Goal: Information Seeking & Learning: Learn about a topic

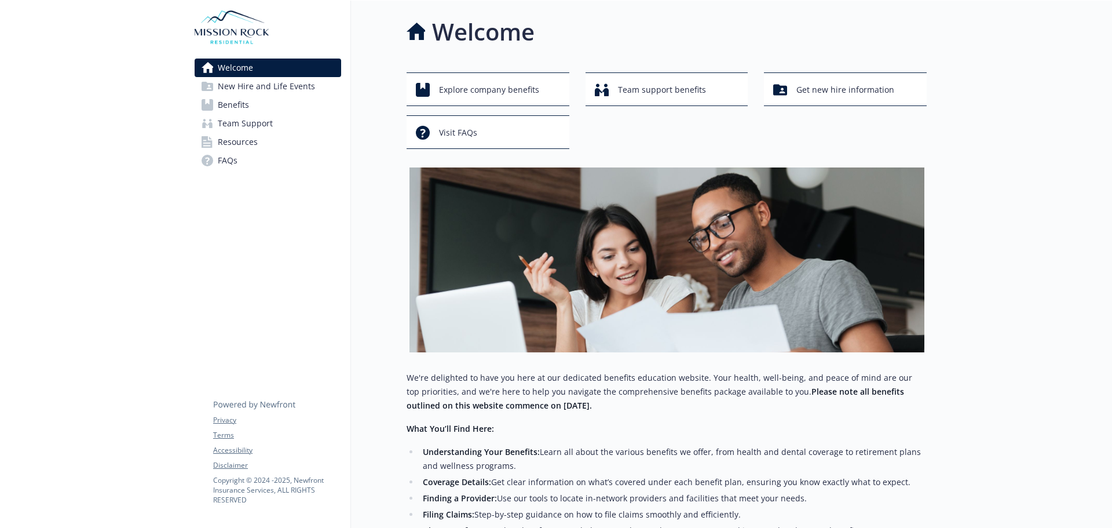
click at [269, 106] on link "Benefits" at bounding box center [268, 105] width 147 height 19
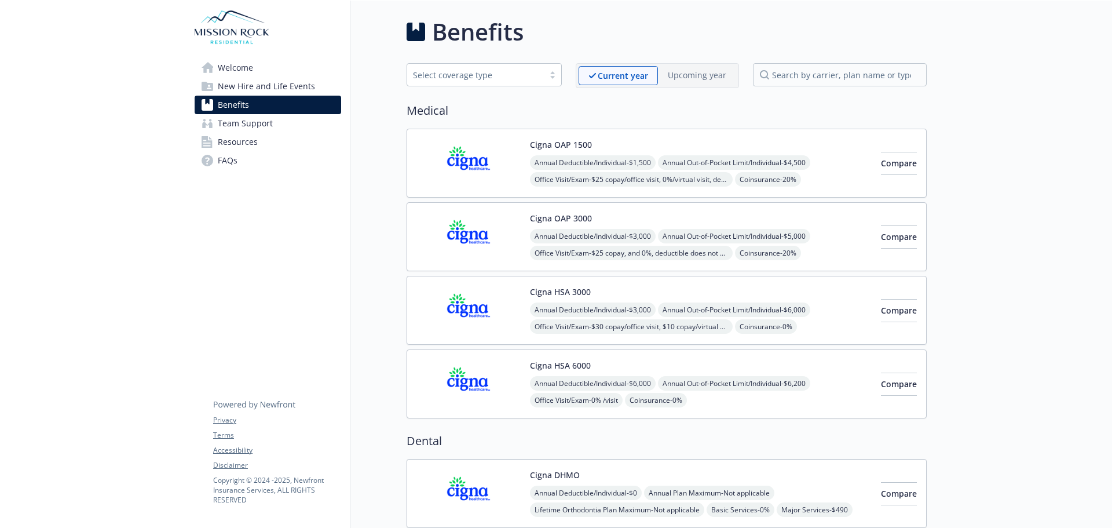
click at [252, 123] on span "Team Support" at bounding box center [245, 123] width 55 height 19
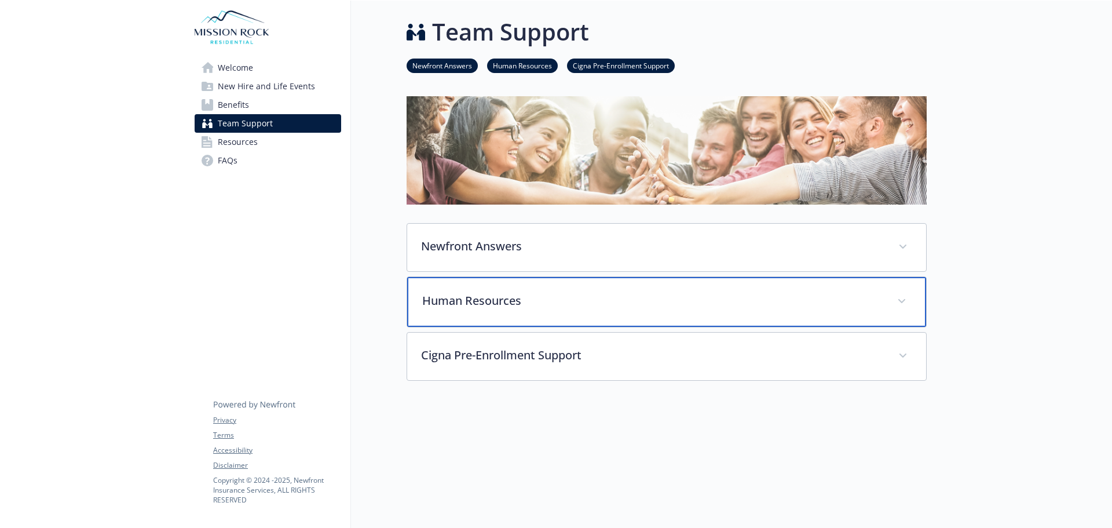
click at [648, 312] on div "Human Resources" at bounding box center [666, 302] width 519 height 50
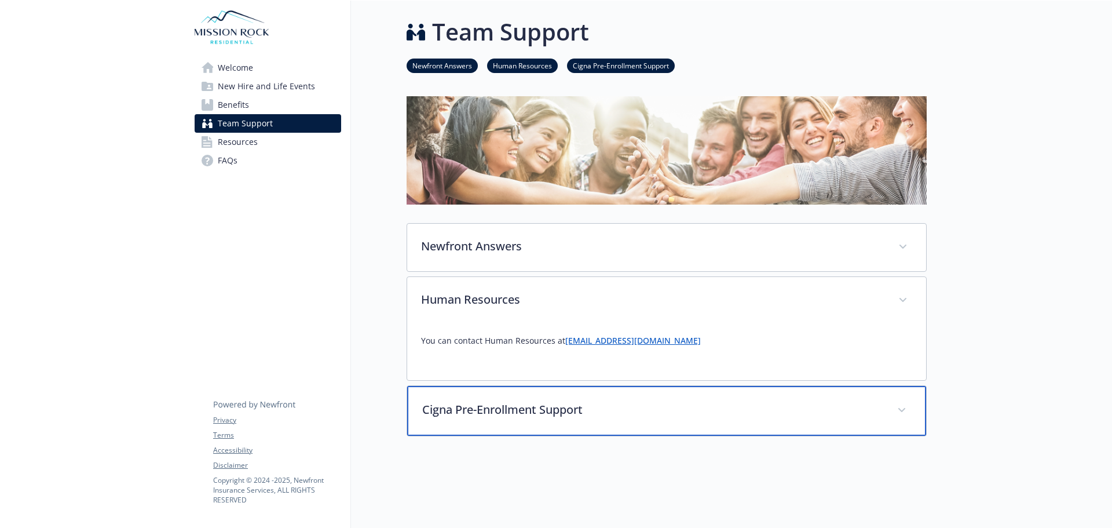
click at [598, 422] on div "Cigna Pre-Enrollment Support" at bounding box center [666, 411] width 519 height 50
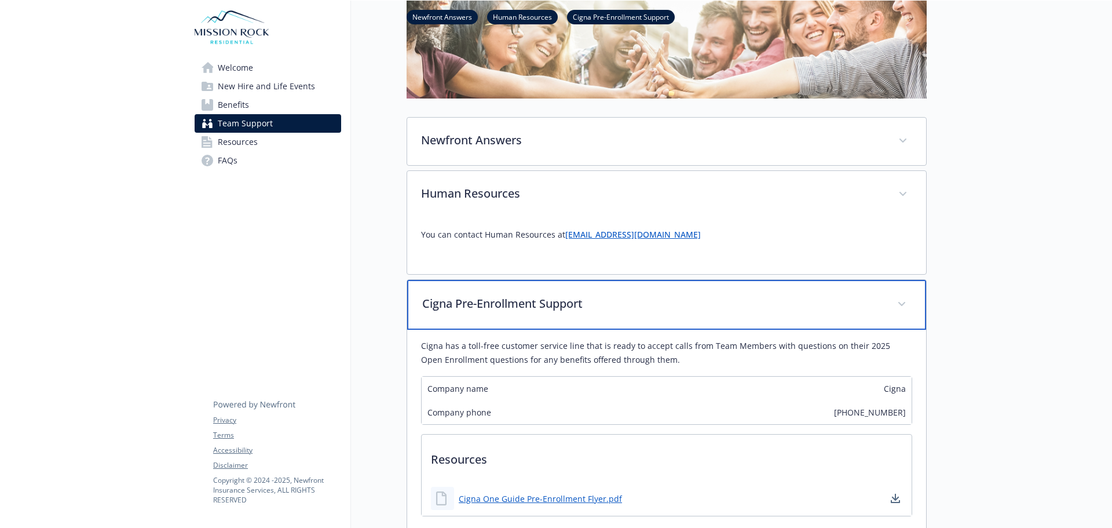
scroll to position [232, 0]
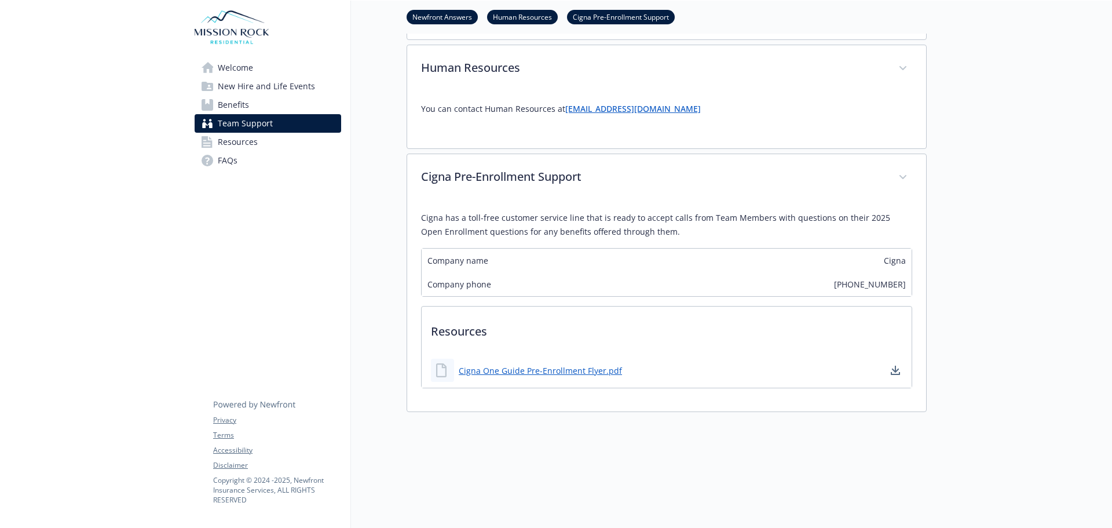
click at [251, 68] on span "Welcome" at bounding box center [235, 68] width 35 height 19
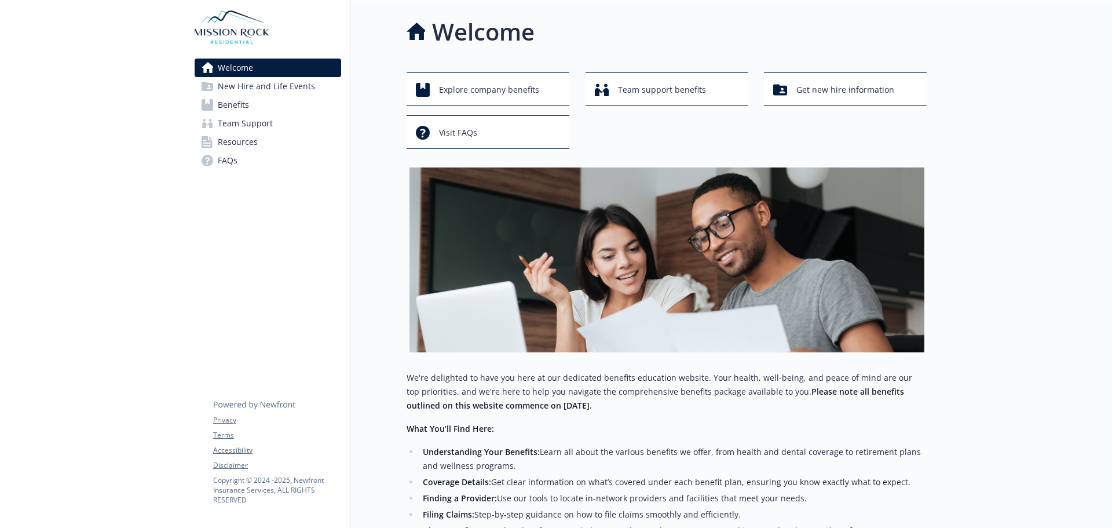
click at [287, 87] on span "New Hire and Life Events" at bounding box center [266, 86] width 97 height 19
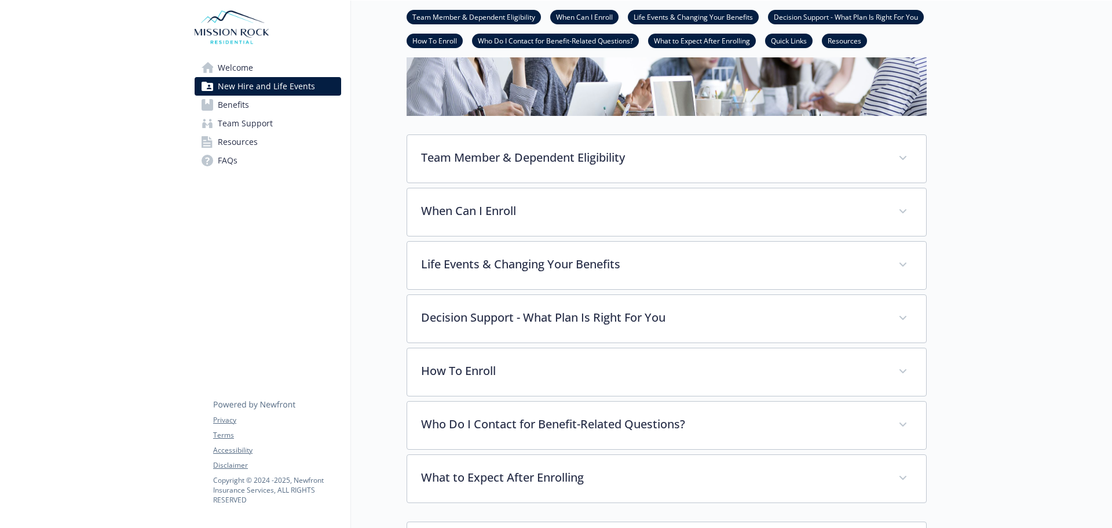
scroll to position [174, 0]
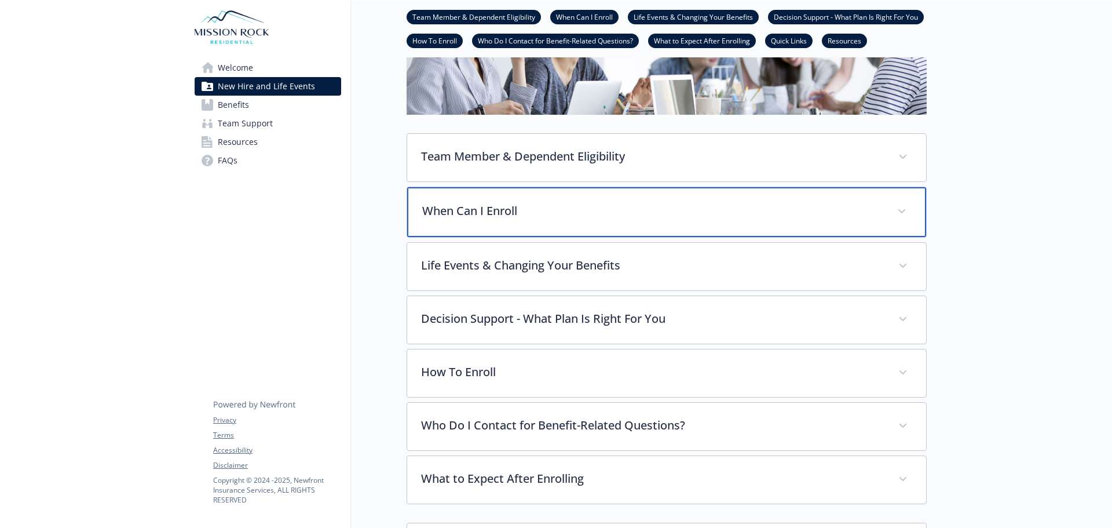
click at [709, 208] on p "When Can I Enroll" at bounding box center [652, 210] width 461 height 17
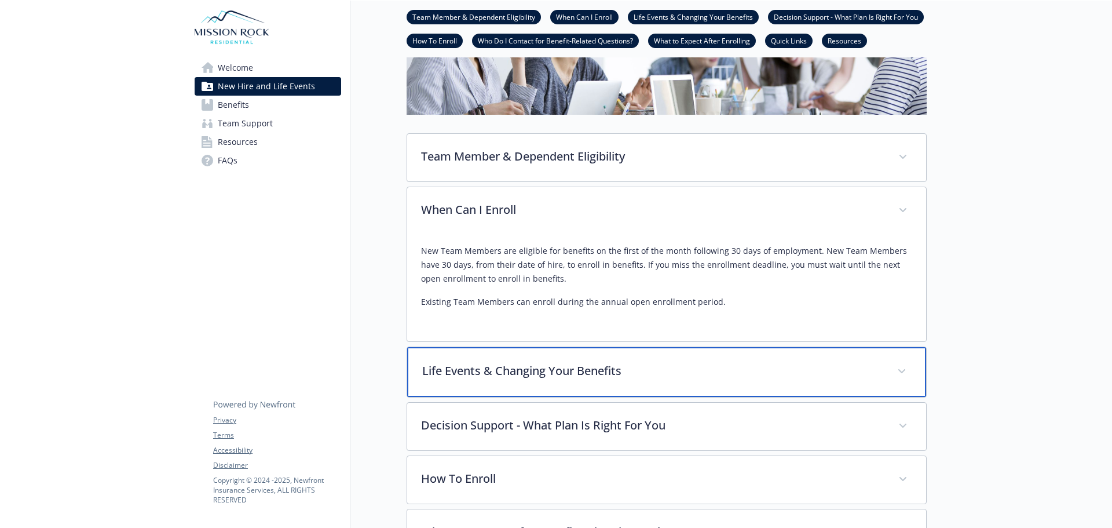
click at [878, 386] on div "Life Events & Changing Your Benefits" at bounding box center [666, 372] width 519 height 50
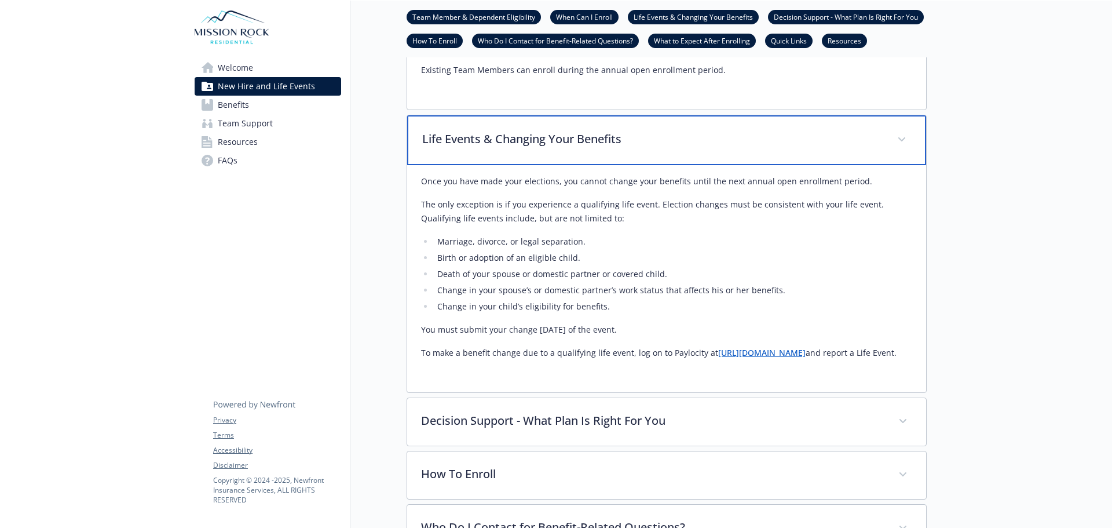
scroll to position [463, 0]
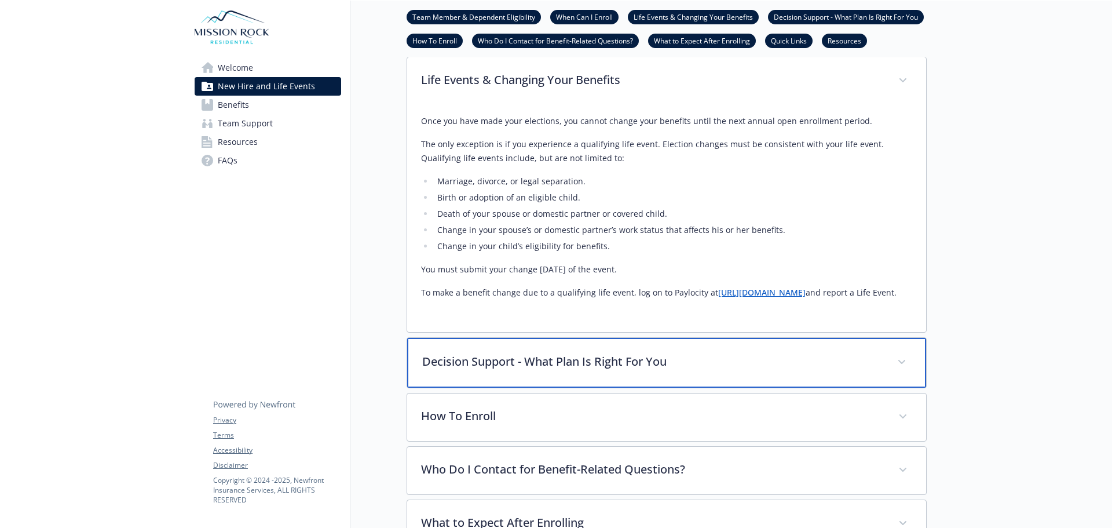
click at [866, 370] on p "Decision Support - What Plan Is Right For You" at bounding box center [652, 361] width 461 height 17
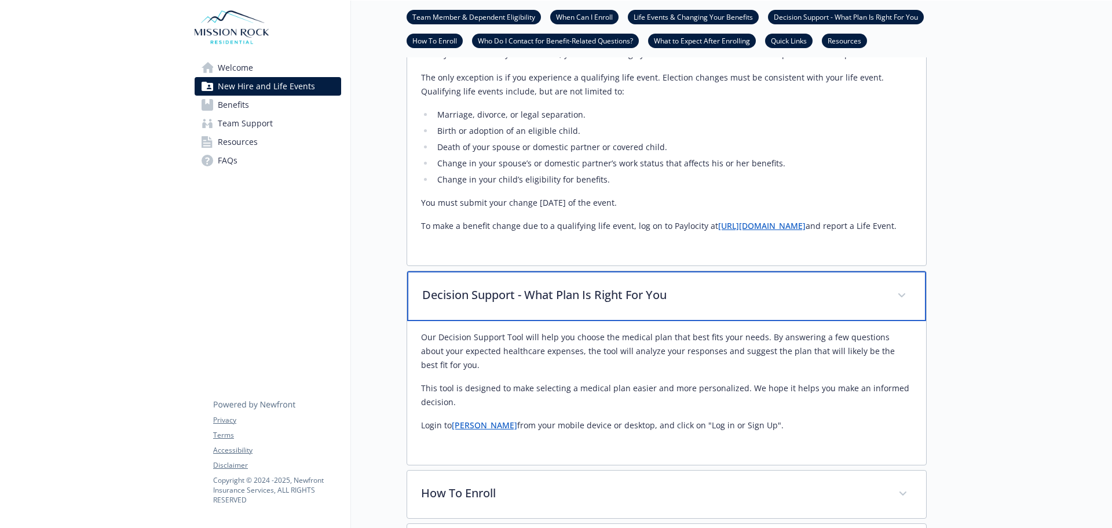
scroll to position [695, 0]
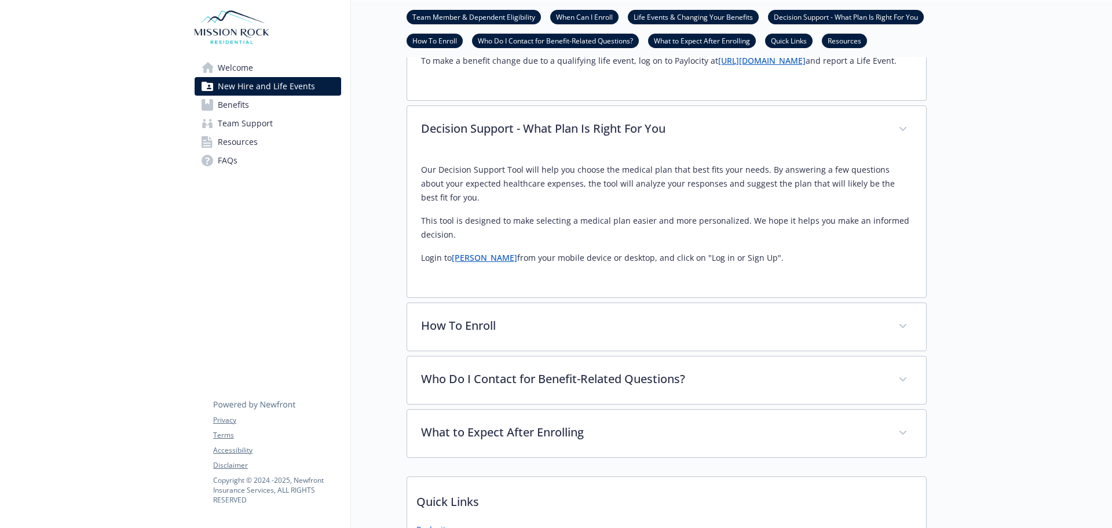
click at [251, 108] on link "Benefits" at bounding box center [268, 105] width 147 height 19
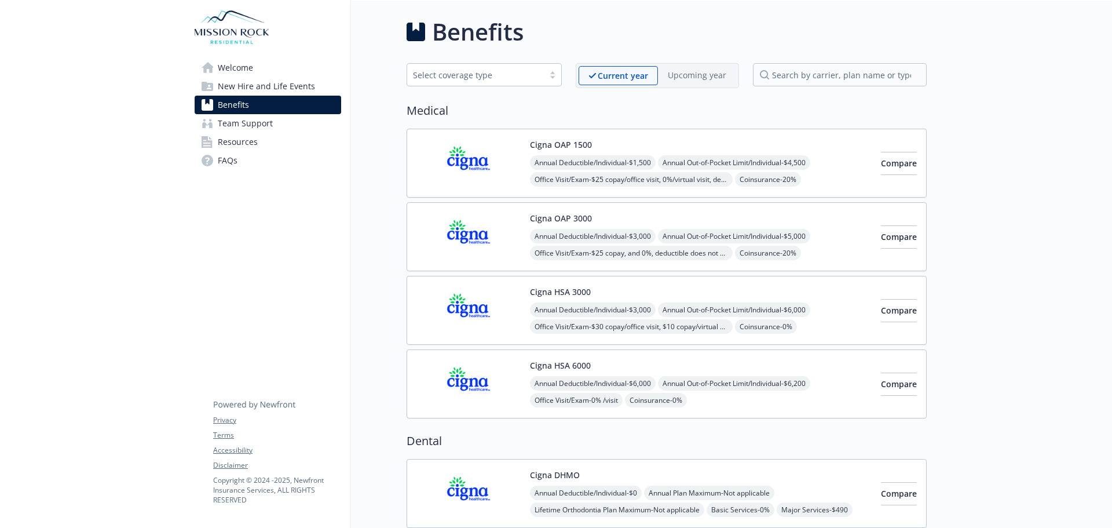
click at [561, 141] on button "Cigna OAP 1500" at bounding box center [561, 144] width 62 height 12
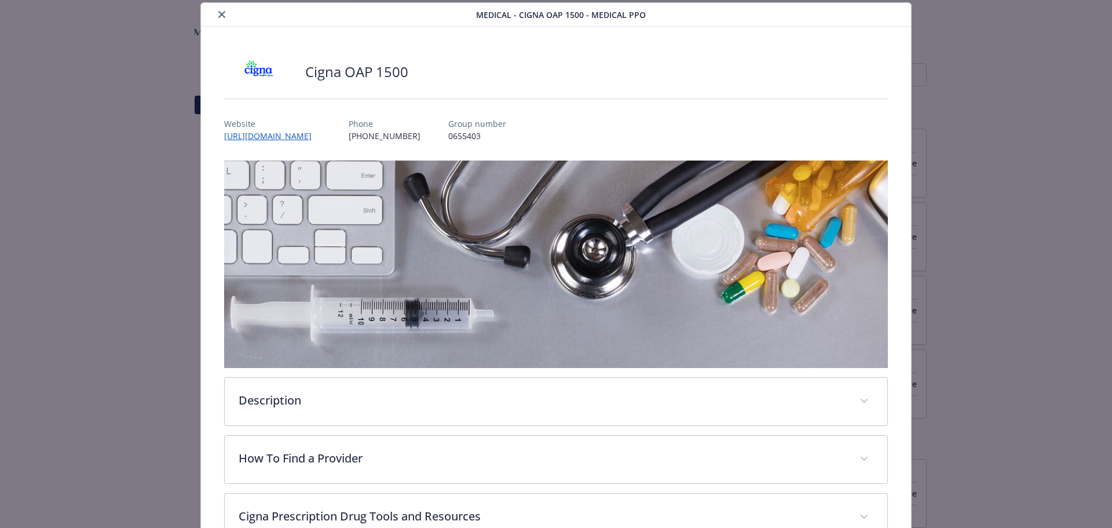
scroll to position [93, 0]
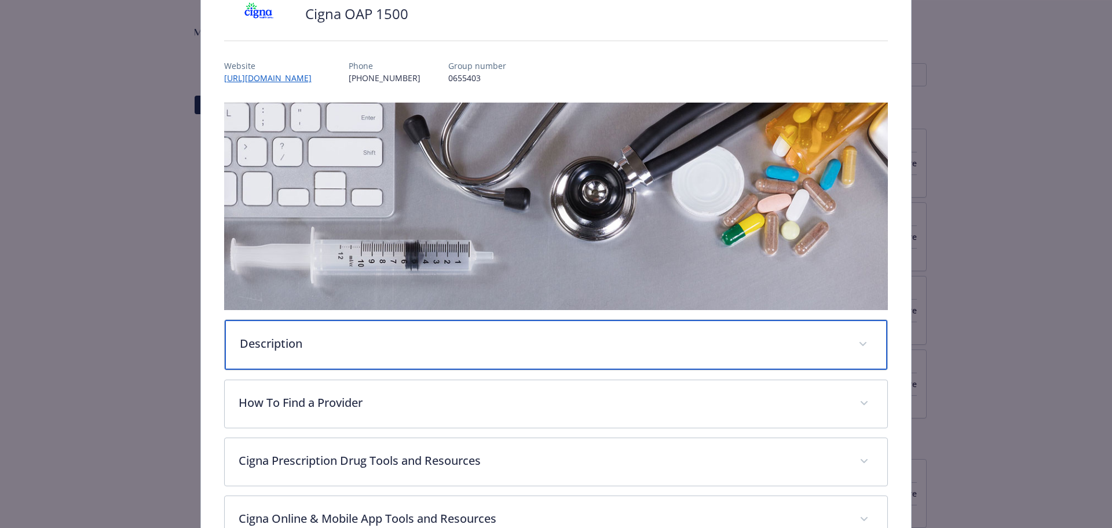
click at [529, 352] on div "Description" at bounding box center [556, 345] width 663 height 50
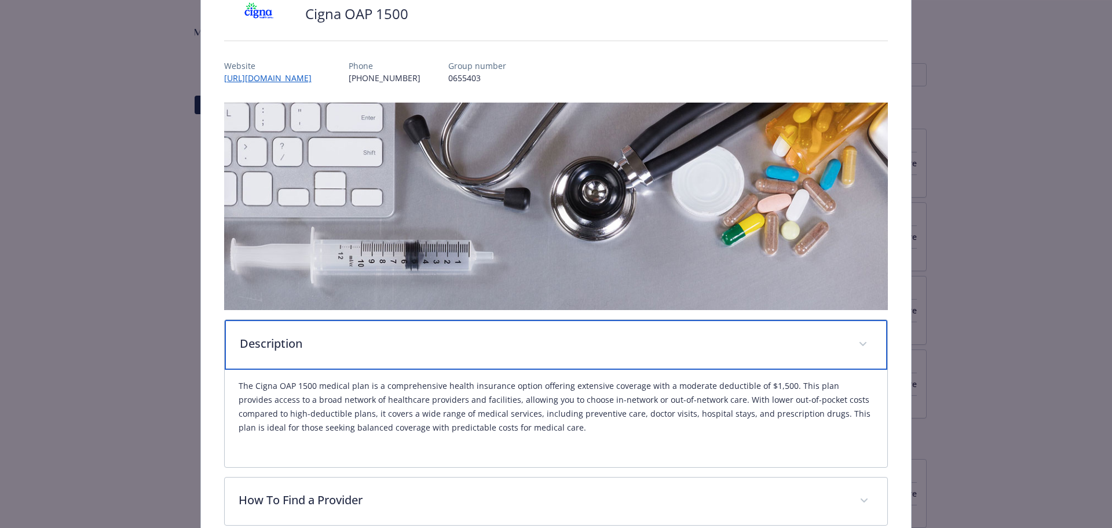
scroll to position [382, 0]
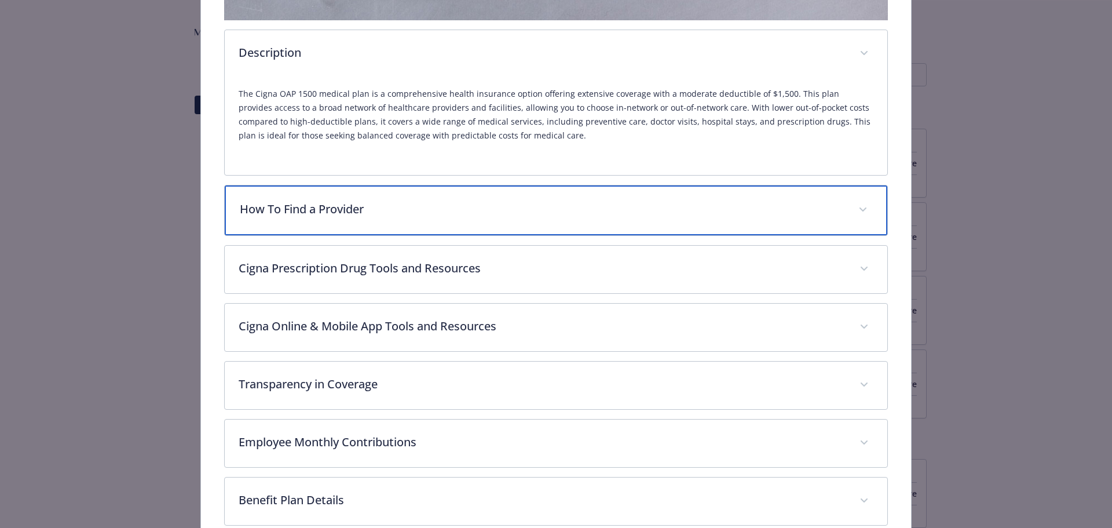
click at [536, 202] on p "How To Find a Provider" at bounding box center [542, 208] width 605 height 17
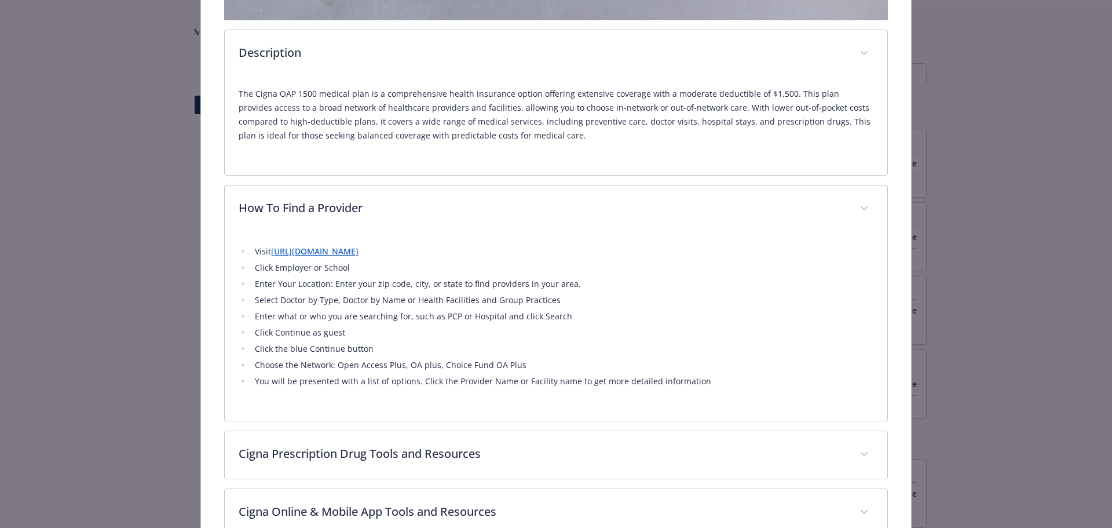
click at [359, 250] on link "[URL][DOMAIN_NAME]" at bounding box center [314, 251] width 87 height 11
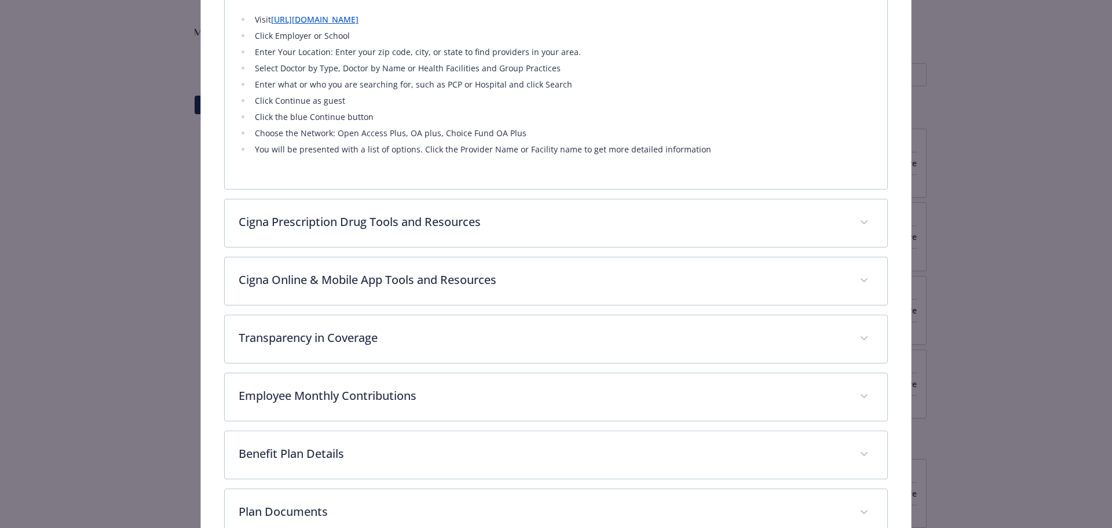
scroll to position [745, 0]
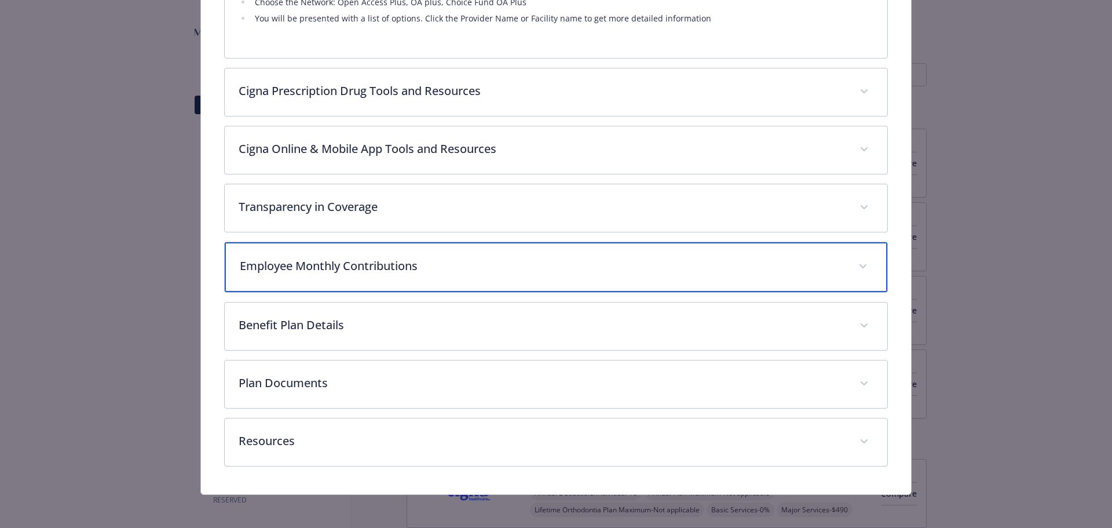
click at [857, 268] on span "details for plan Medical - Cigna OAP 1500 - Medical PPO" at bounding box center [863, 266] width 19 height 19
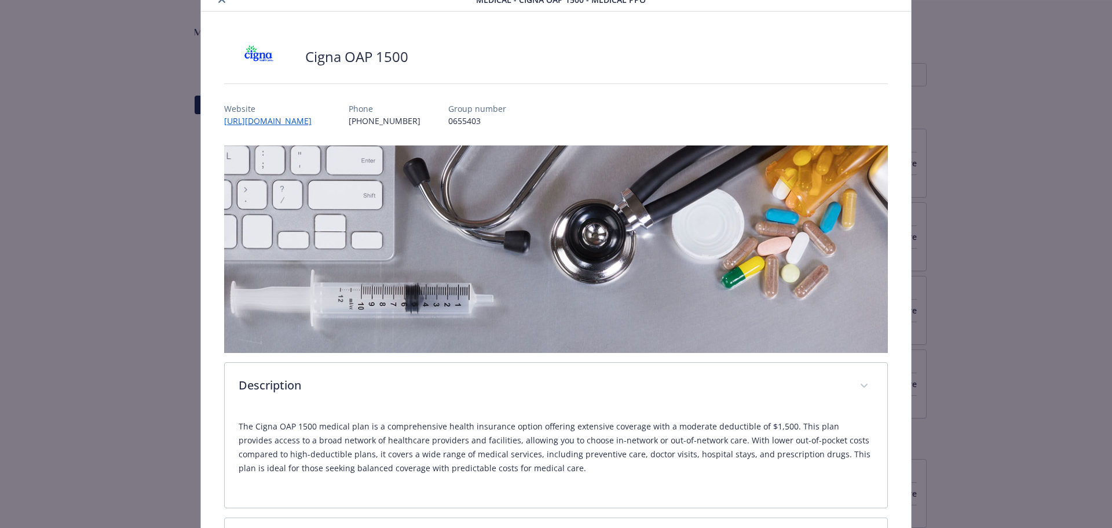
scroll to position [0, 0]
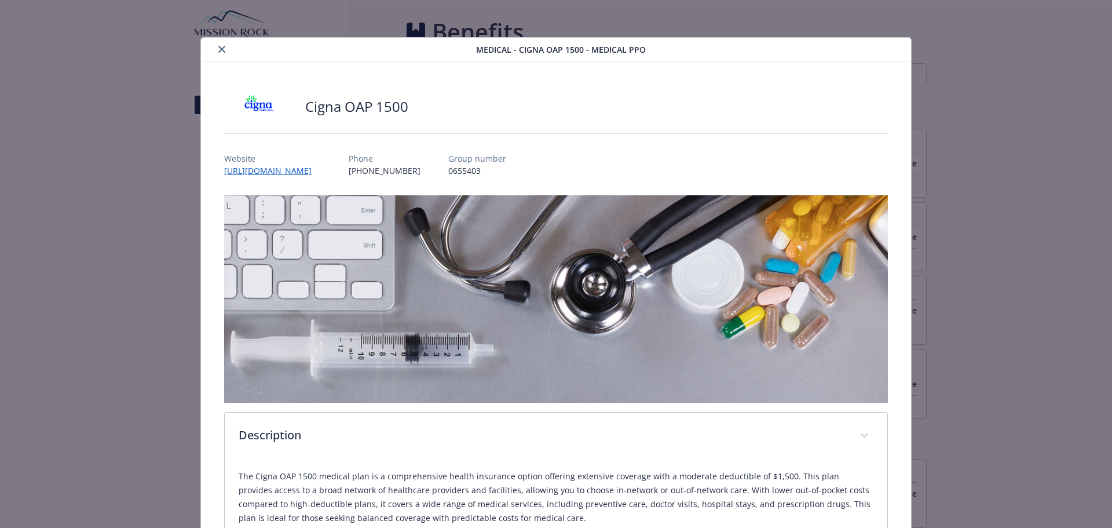
click at [220, 49] on icon "close" at bounding box center [221, 49] width 7 height 7
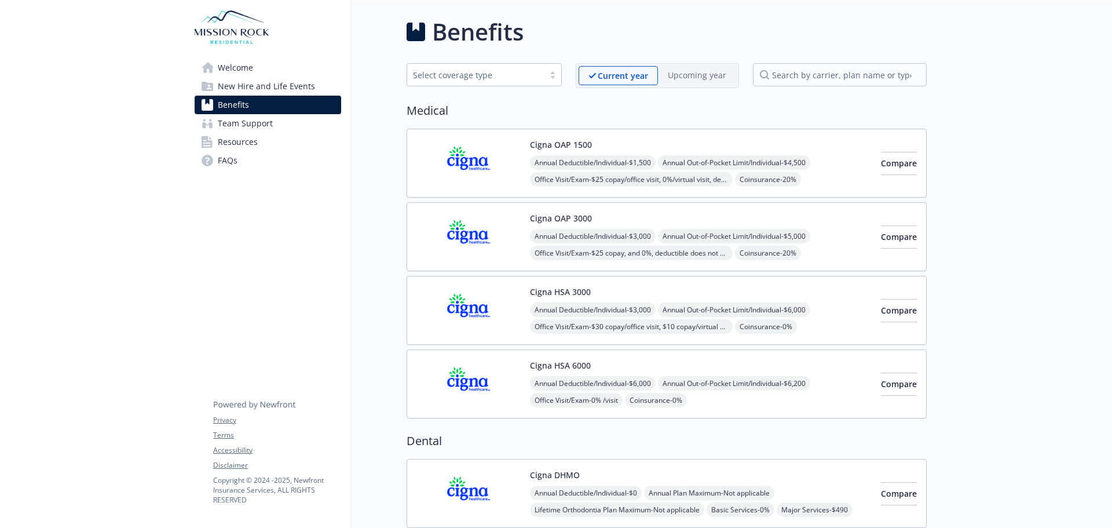
click at [735, 407] on div "Annual Deductible/Individual - $6,000 Annual Out-of-Pocket Limit/Individual - $…" at bounding box center [701, 425] width 342 height 99
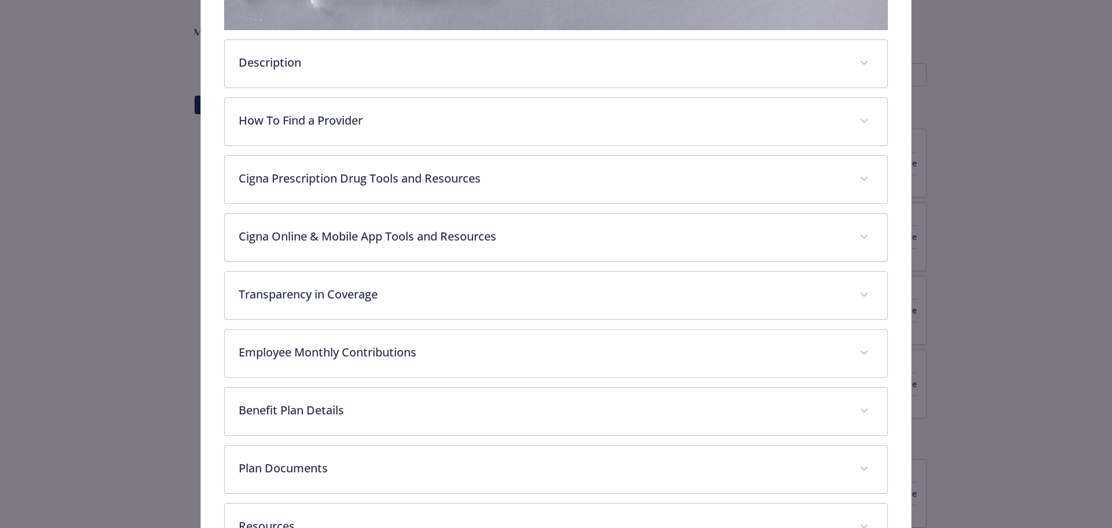
scroll to position [460, 0]
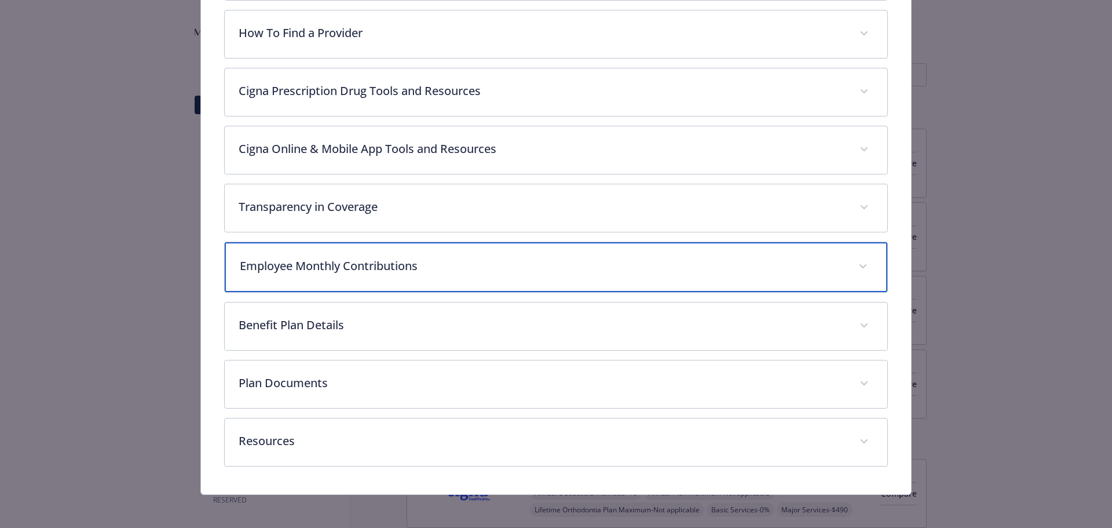
click at [420, 269] on p "Employee Monthly Contributions" at bounding box center [542, 265] width 605 height 17
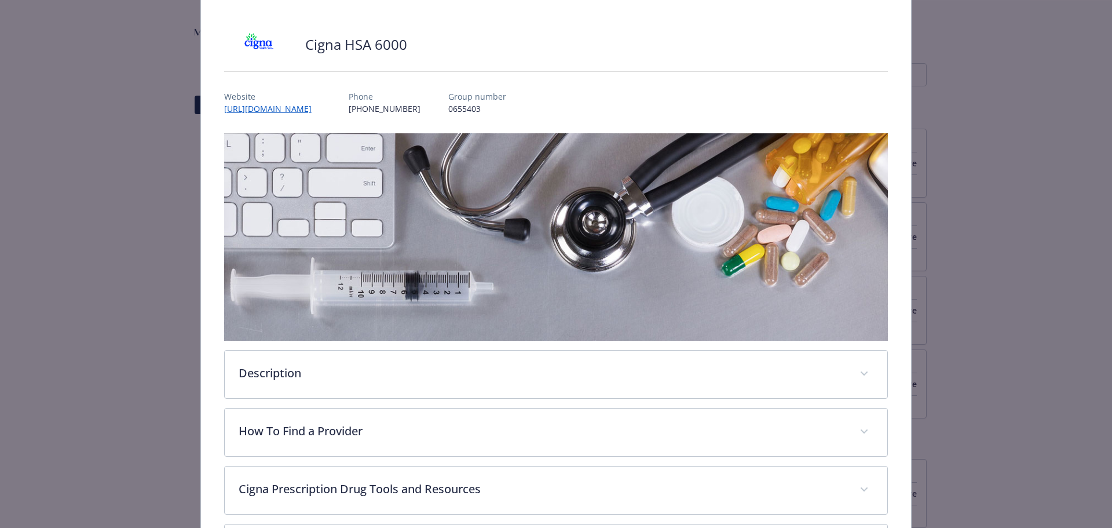
scroll to position [0, 0]
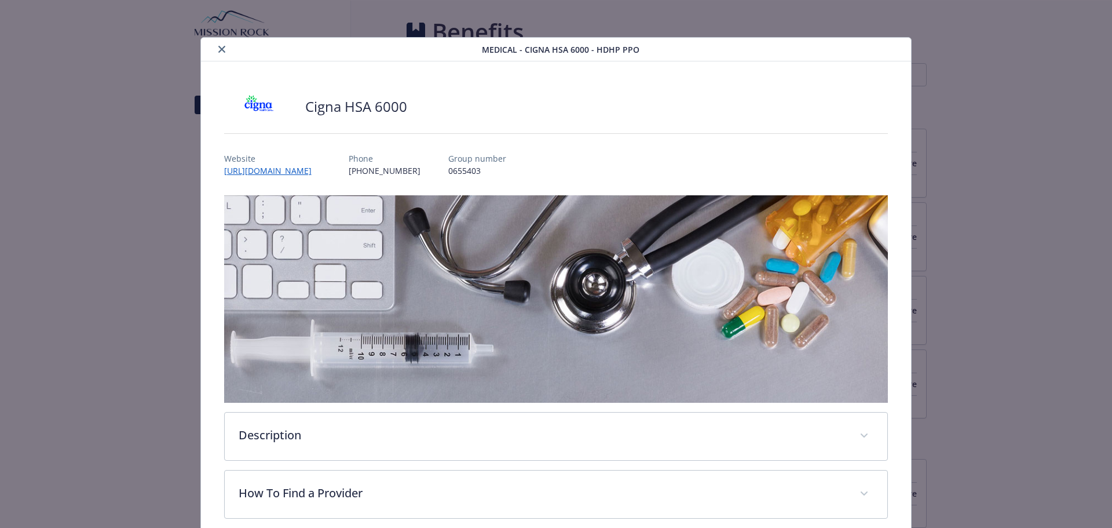
click at [222, 53] on button "close" at bounding box center [222, 49] width 14 height 14
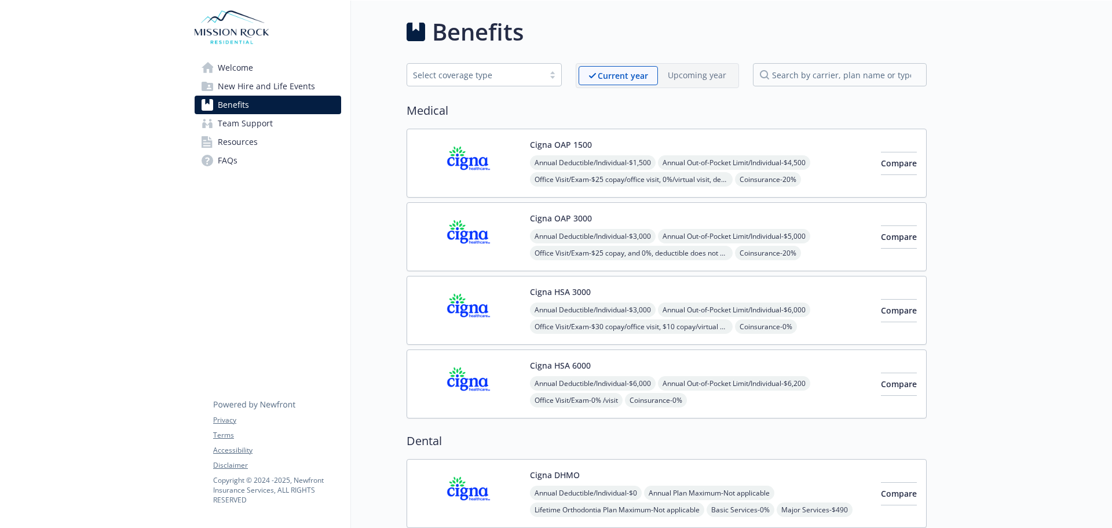
click at [747, 395] on div "Annual Deductible/Individual - $6,000 Annual Out-of-Pocket Limit/Individual - $…" at bounding box center [701, 425] width 342 height 99
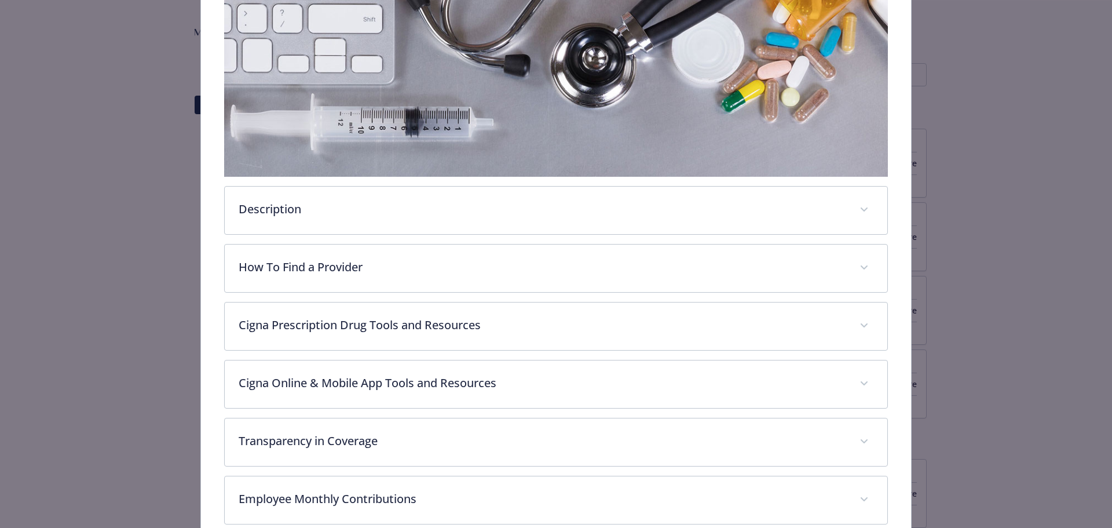
scroll to position [267, 0]
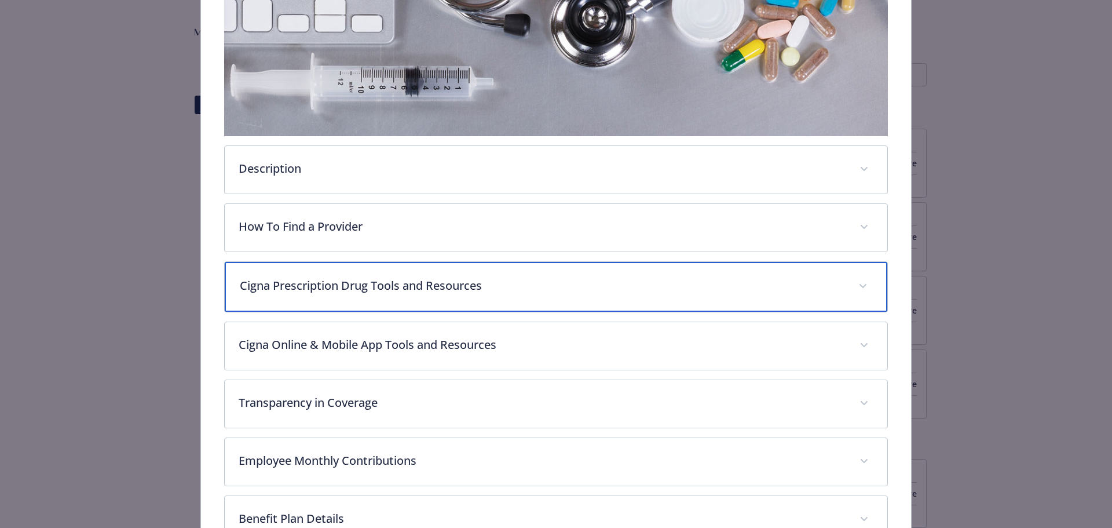
click at [514, 284] on p "Cigna Prescription Drug Tools and Resources" at bounding box center [542, 285] width 605 height 17
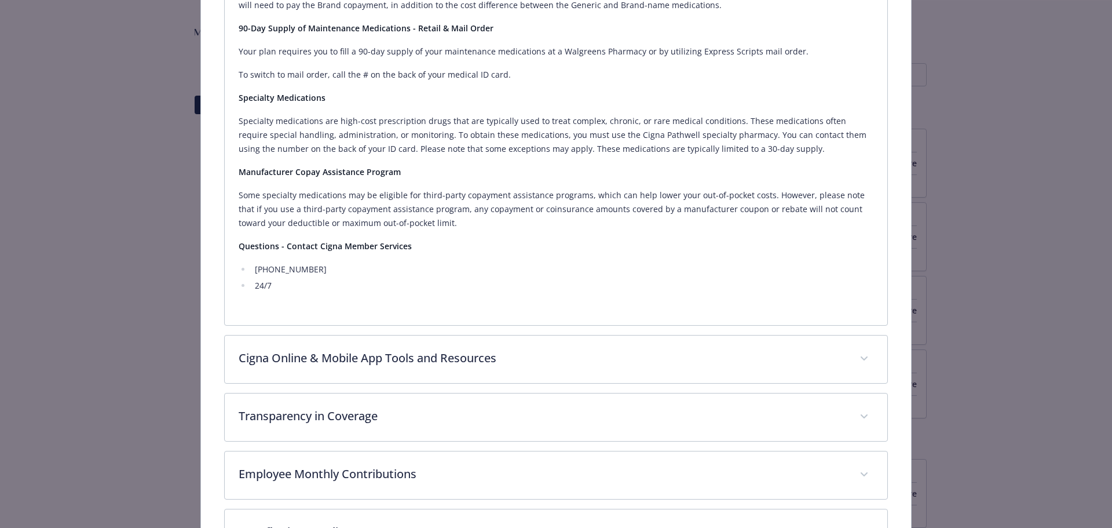
scroll to position [788, 0]
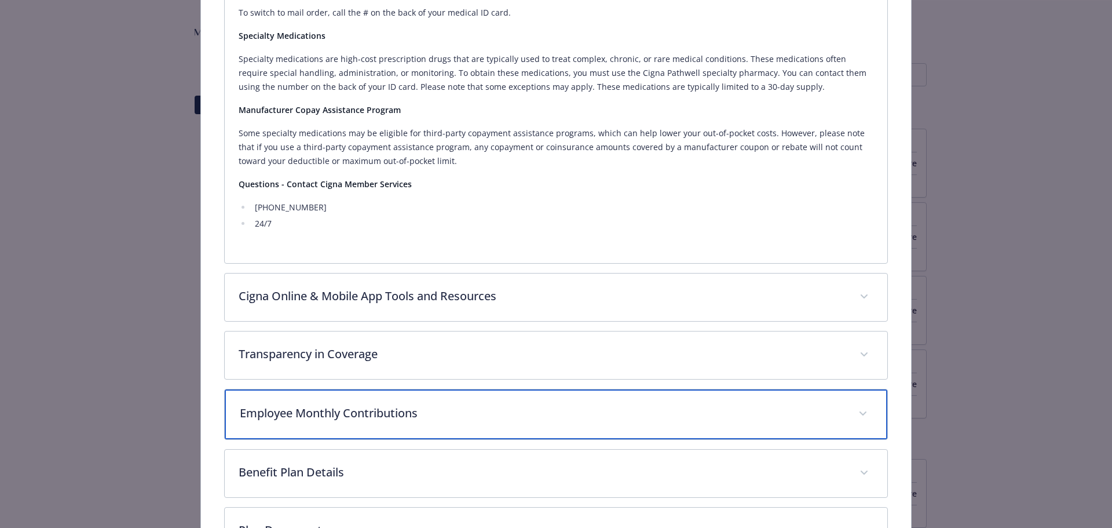
click at [647, 402] on div "Employee Monthly Contributions" at bounding box center [556, 414] width 663 height 50
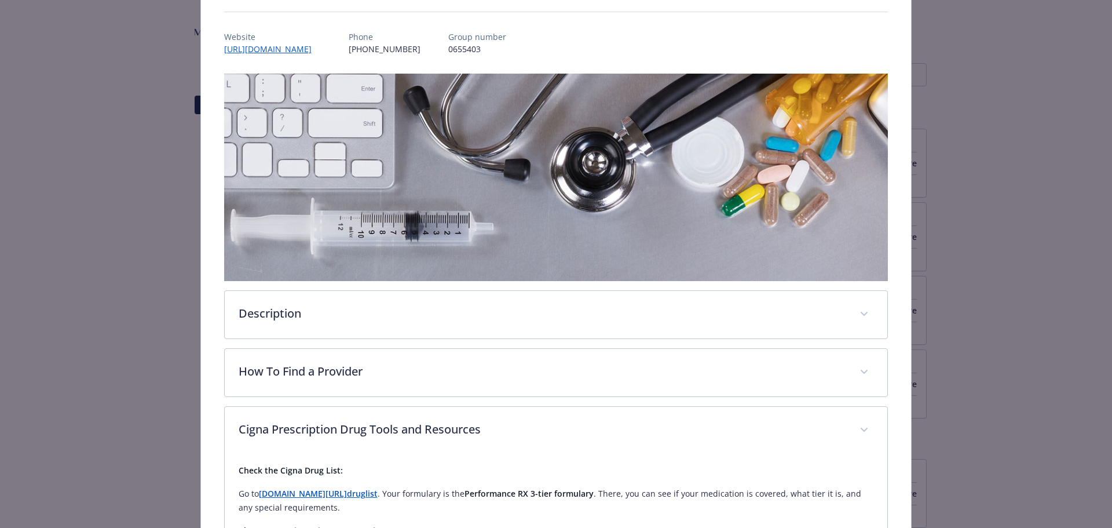
scroll to position [0, 0]
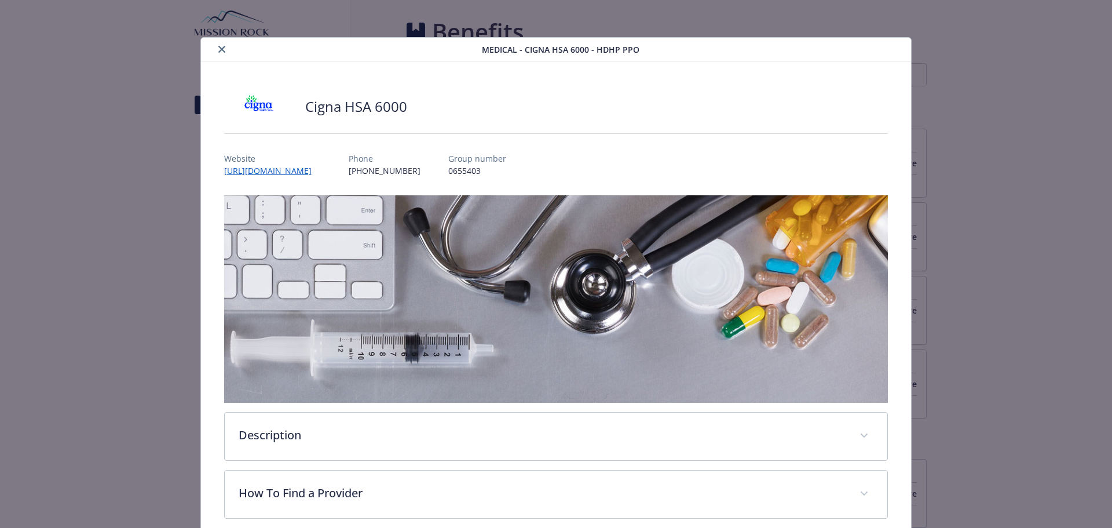
click at [221, 46] on icon "close" at bounding box center [221, 49] width 7 height 7
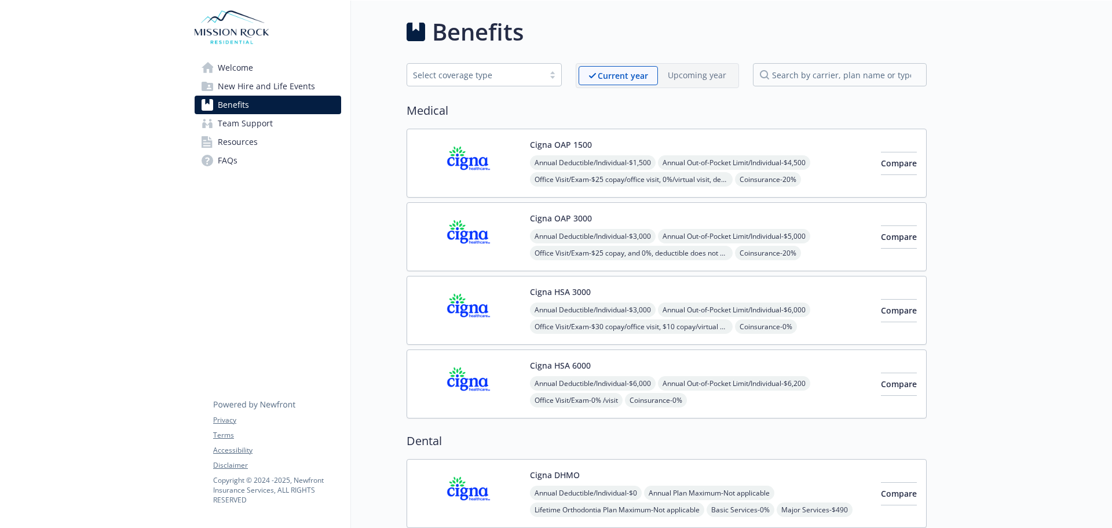
click at [765, 289] on div "Cigna HSA 3000 Annual Deductible/Individual - $3,000 Annual Out-of-Pocket Limit…" at bounding box center [701, 310] width 342 height 49
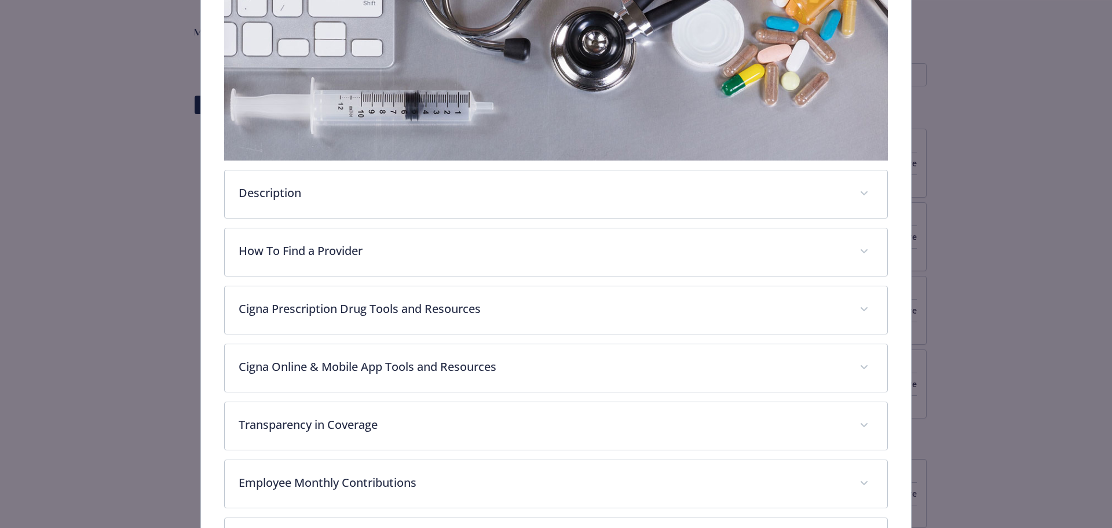
scroll to position [324, 0]
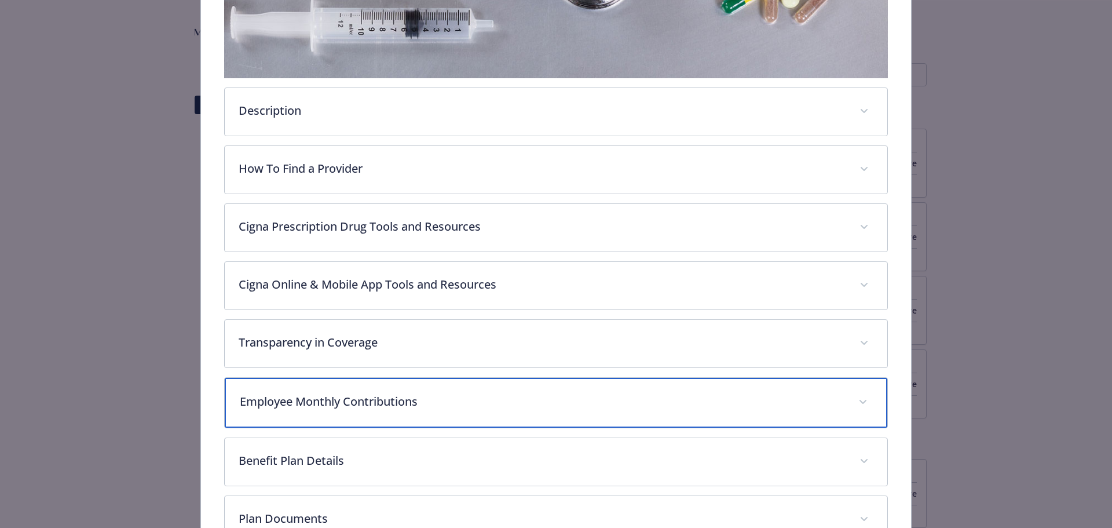
click at [414, 409] on div "Employee Monthly Contributions" at bounding box center [556, 403] width 663 height 50
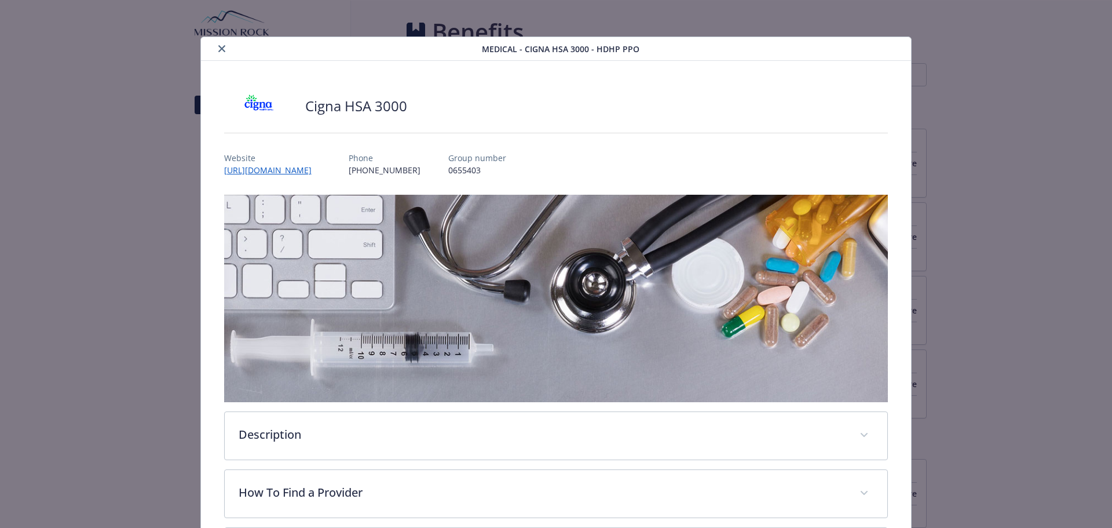
scroll to position [0, 0]
click at [221, 50] on icon "close" at bounding box center [221, 49] width 7 height 7
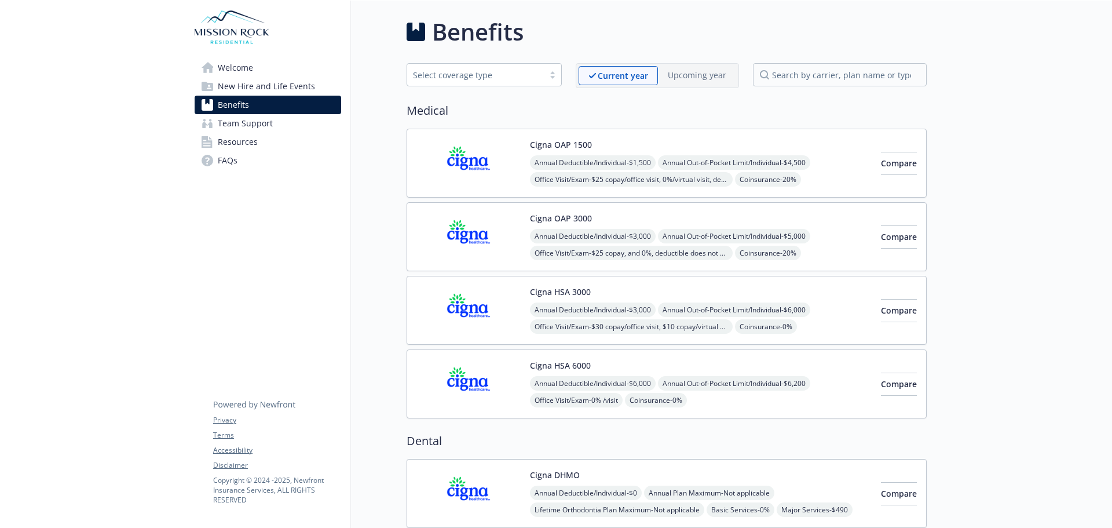
click at [816, 403] on div "Annual Deductible/Individual - $6,000 Annual Out-of-Pocket Limit/Individual - $…" at bounding box center [701, 425] width 342 height 99
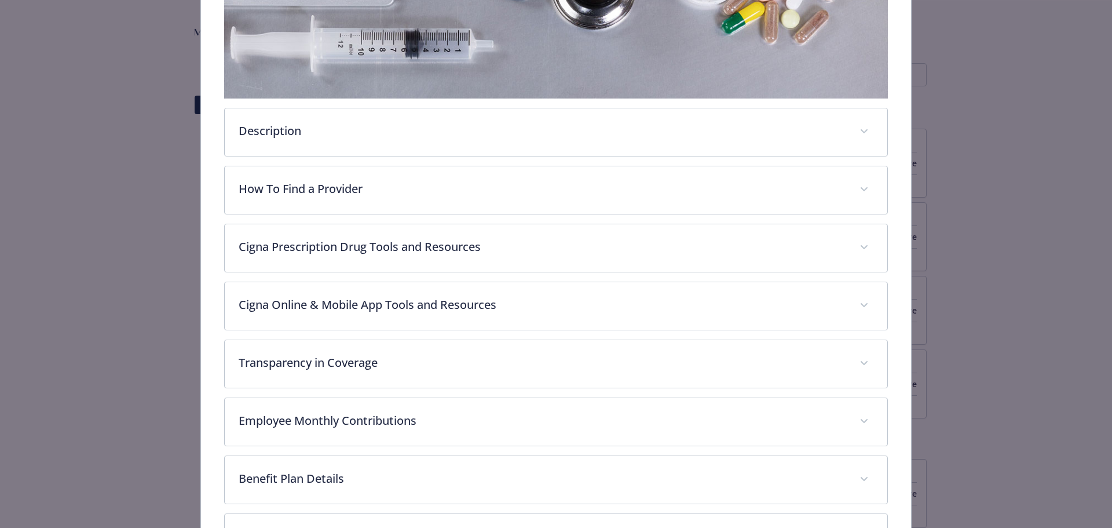
scroll to position [324, 0]
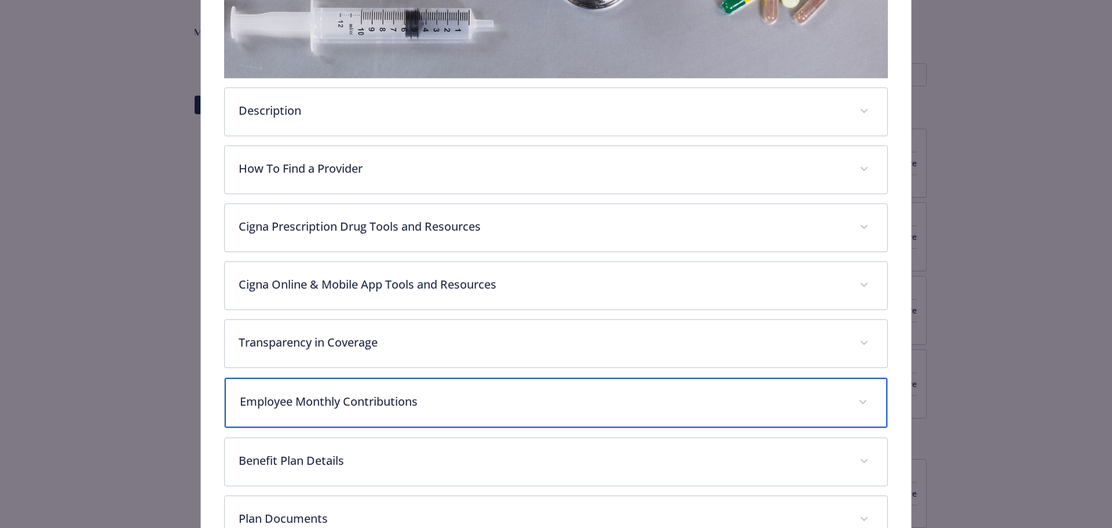
click at [465, 395] on p "Employee Monthly Contributions" at bounding box center [542, 401] width 605 height 17
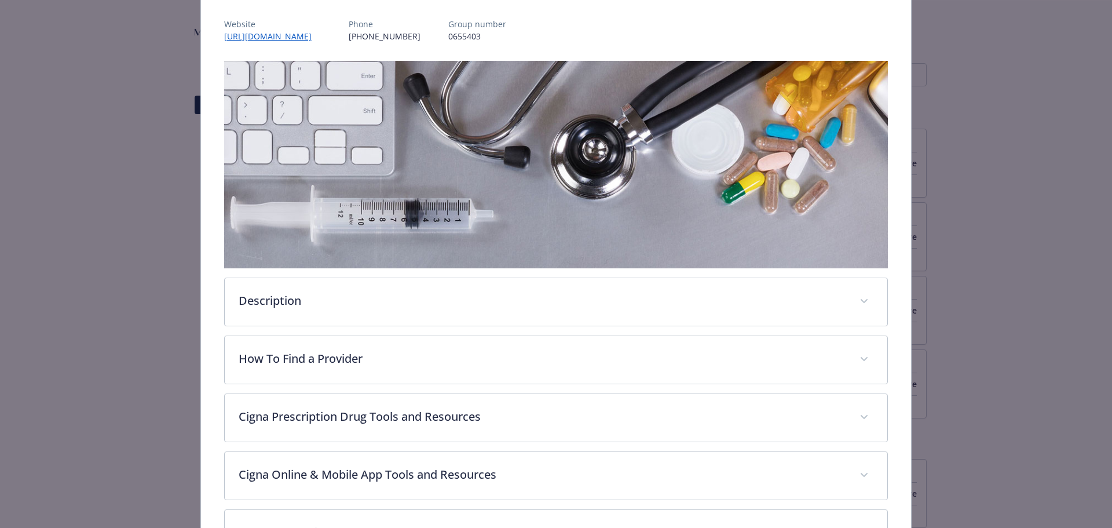
scroll to position [0, 0]
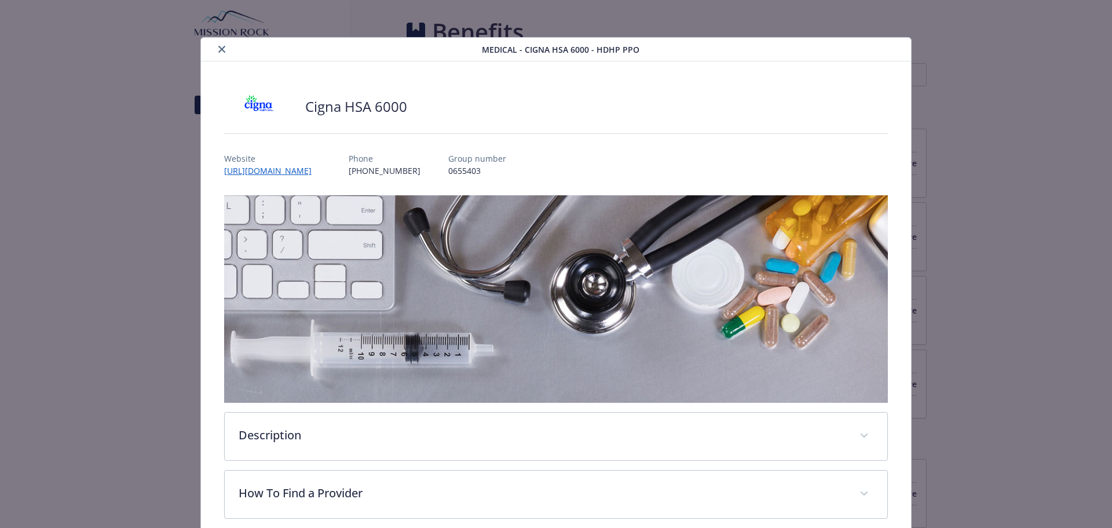
click at [221, 49] on icon "close" at bounding box center [221, 49] width 7 height 7
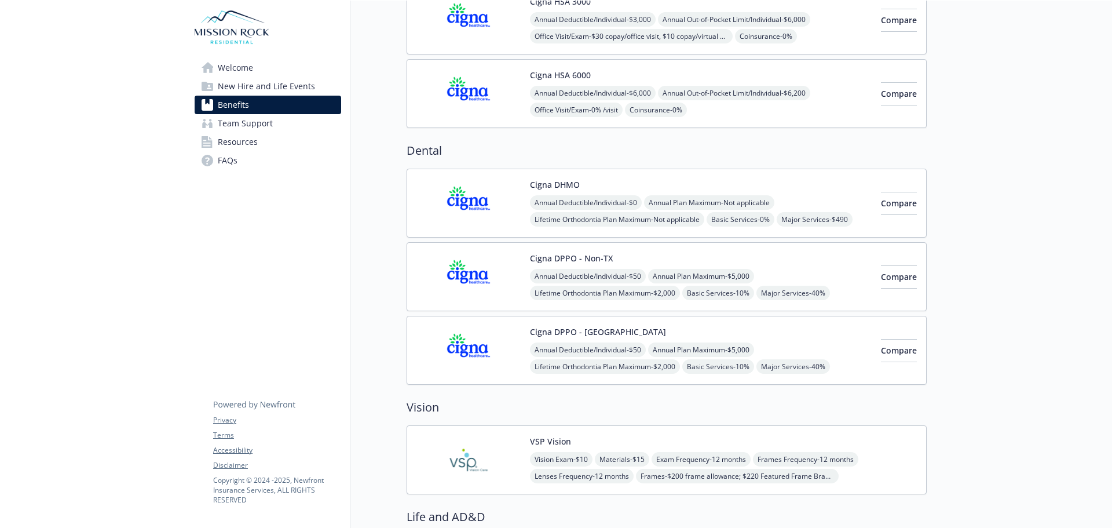
scroll to position [290, 0]
click at [688, 190] on div "Cigna DHMO Annual Deductible/Individual - $0 Annual Plan Maximum - Not applicab…" at bounding box center [701, 203] width 342 height 49
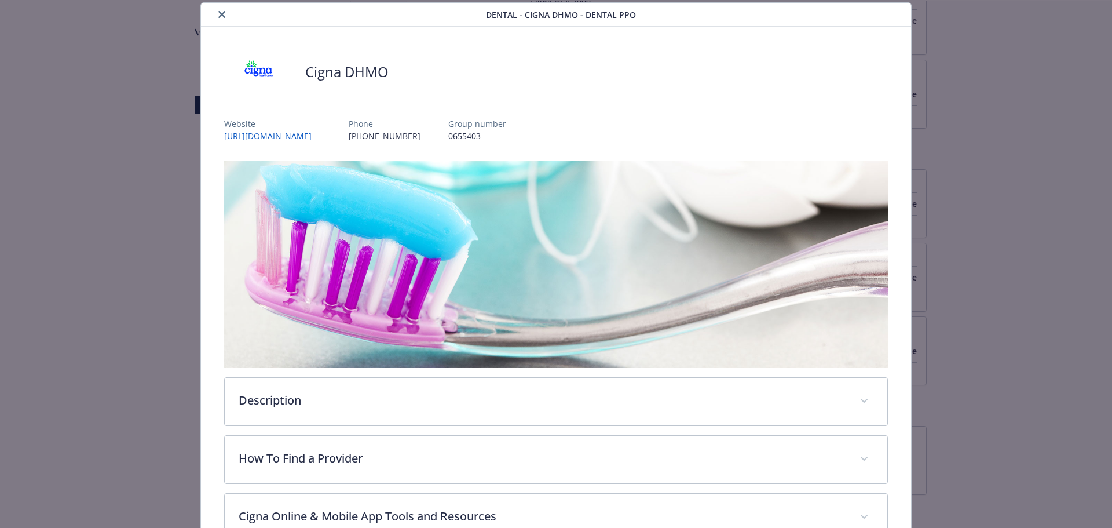
scroll to position [286, 0]
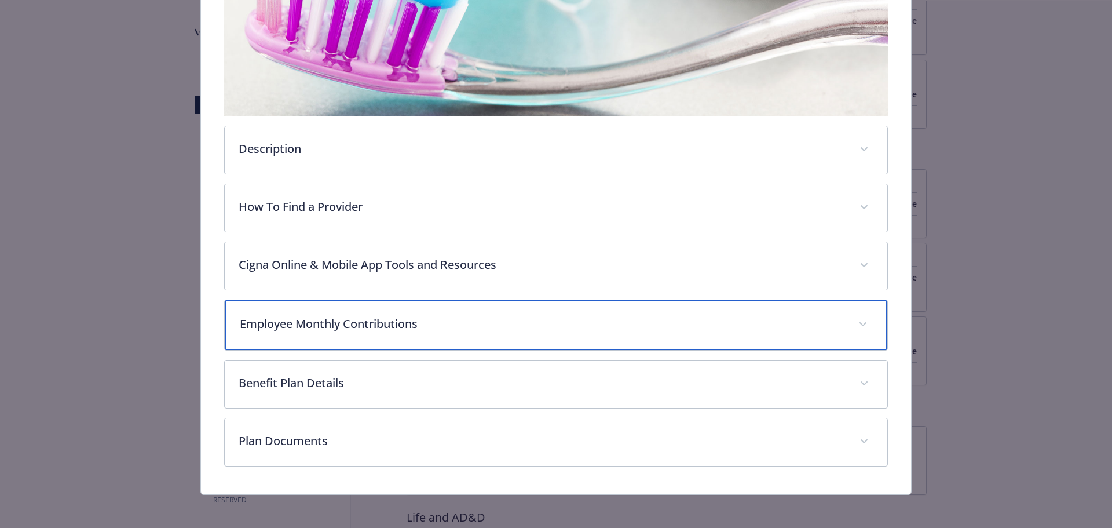
click at [406, 319] on p "Employee Monthly Contributions" at bounding box center [542, 323] width 605 height 17
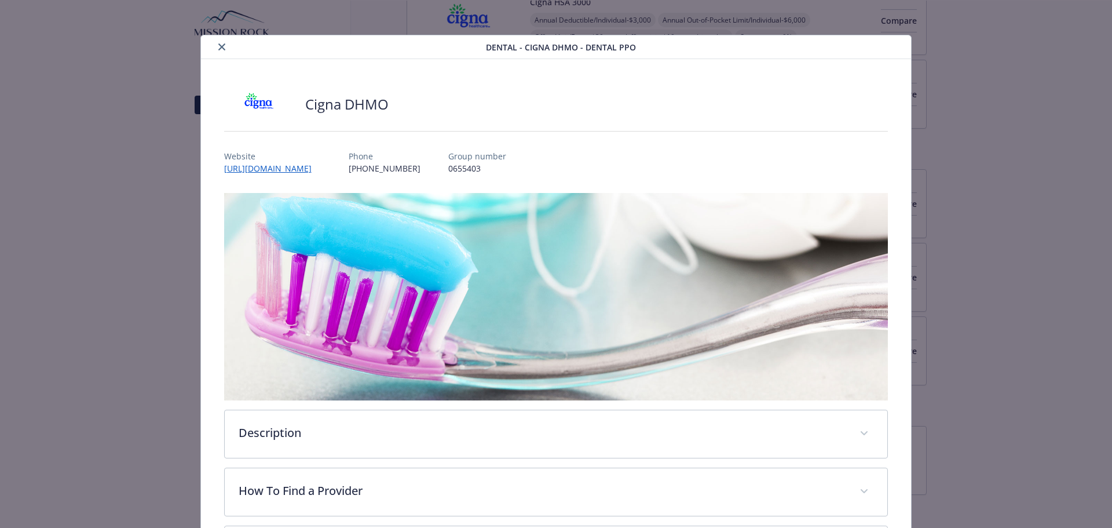
scroll to position [0, 0]
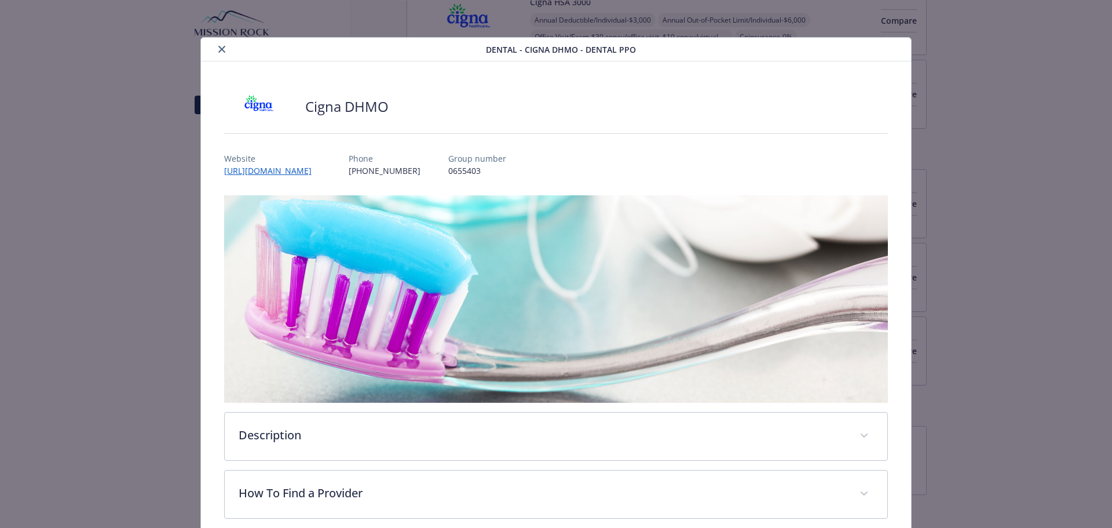
click at [218, 48] on icon "close" at bounding box center [221, 49] width 7 height 7
